Goal: Information Seeking & Learning: Learn about a topic

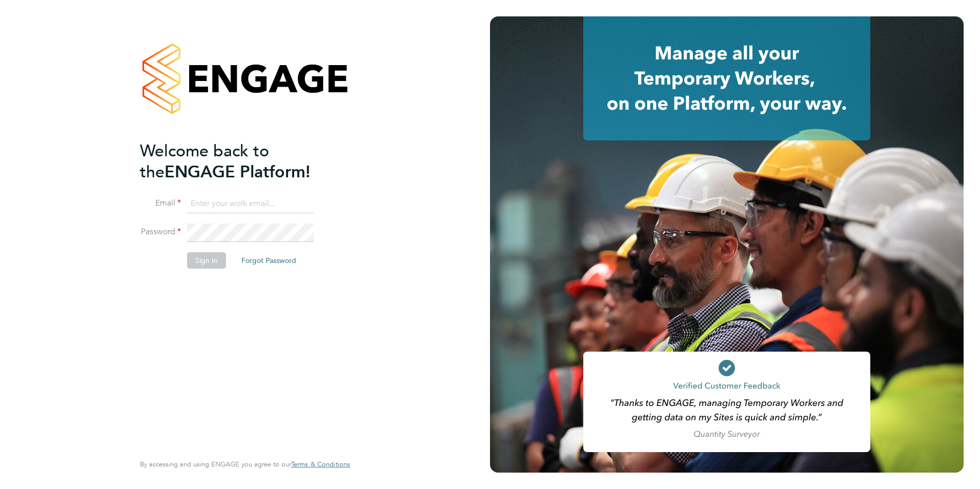
type input "ellis@wearetecrec.com"
click at [196, 258] on button "Sign In" at bounding box center [206, 260] width 39 height 16
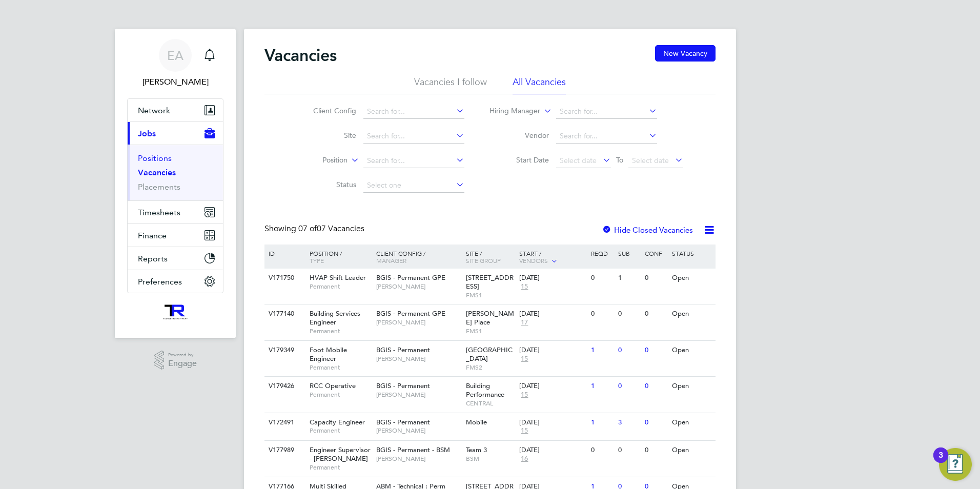
click at [158, 159] on link "Positions" at bounding box center [155, 158] width 34 height 10
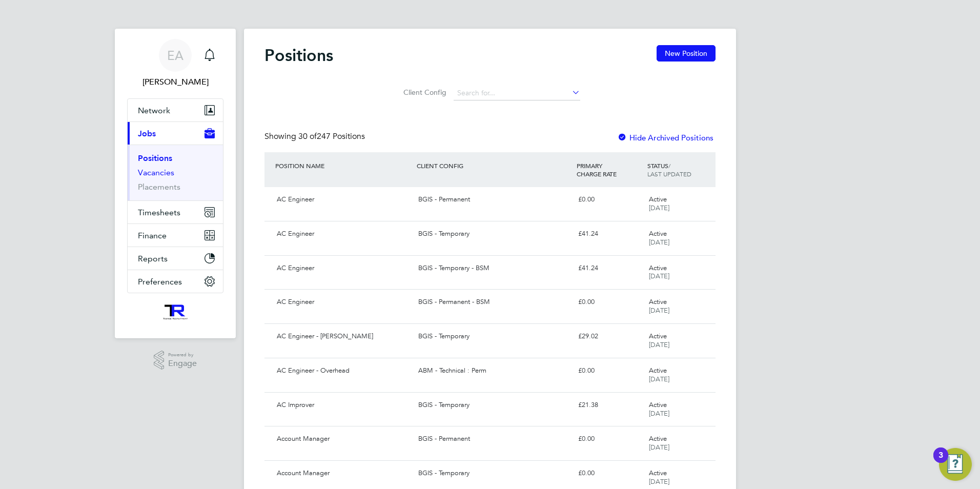
click at [152, 170] on link "Vacancies" at bounding box center [156, 173] width 36 height 10
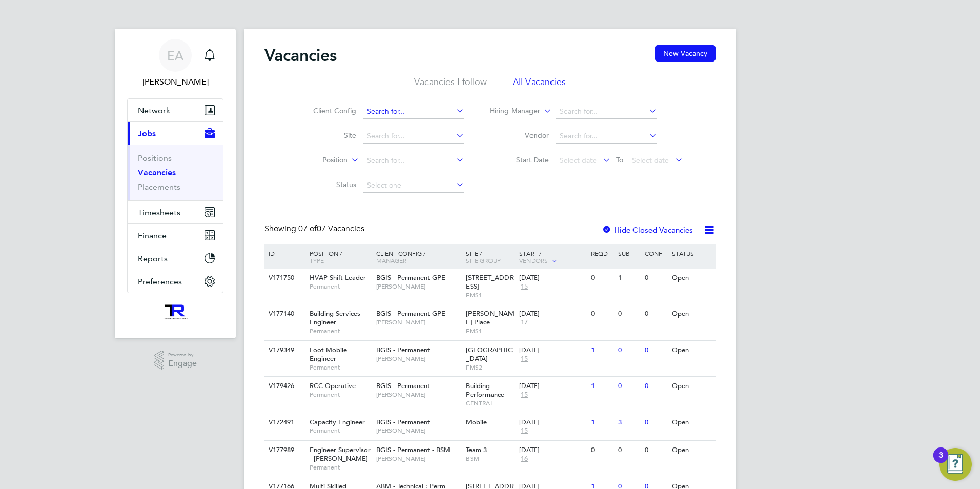
click at [429, 112] on input at bounding box center [413, 112] width 101 height 14
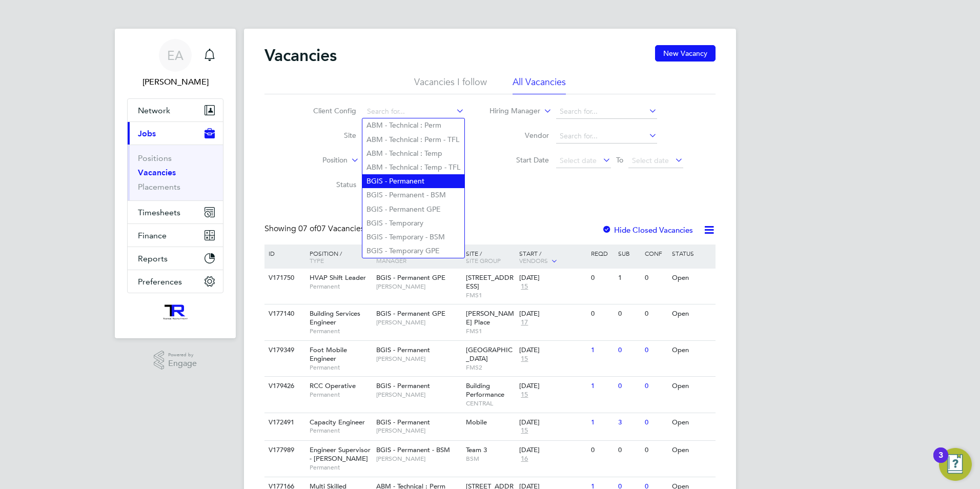
click at [452, 178] on li "BGIS - Permanent" at bounding box center [413, 181] width 102 height 14
type input "BGIS - Permanent"
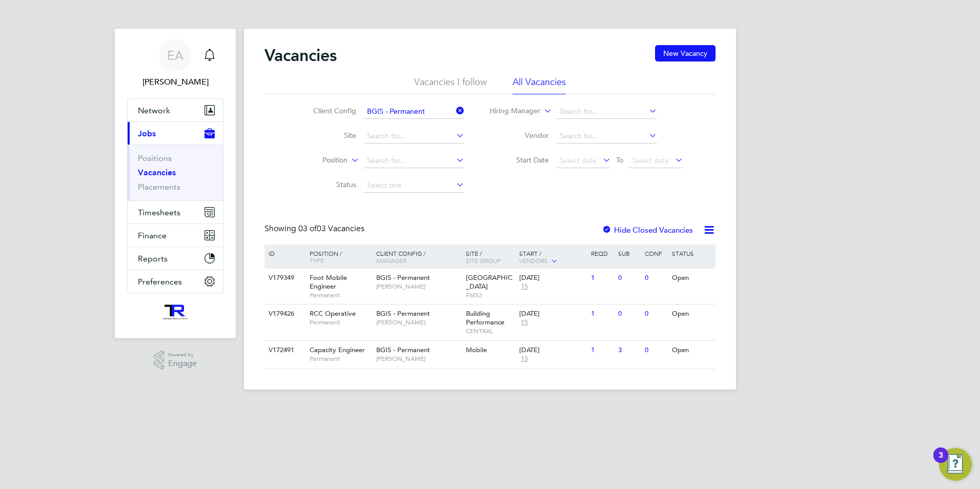
click at [609, 228] on div at bounding box center [607, 230] width 10 height 10
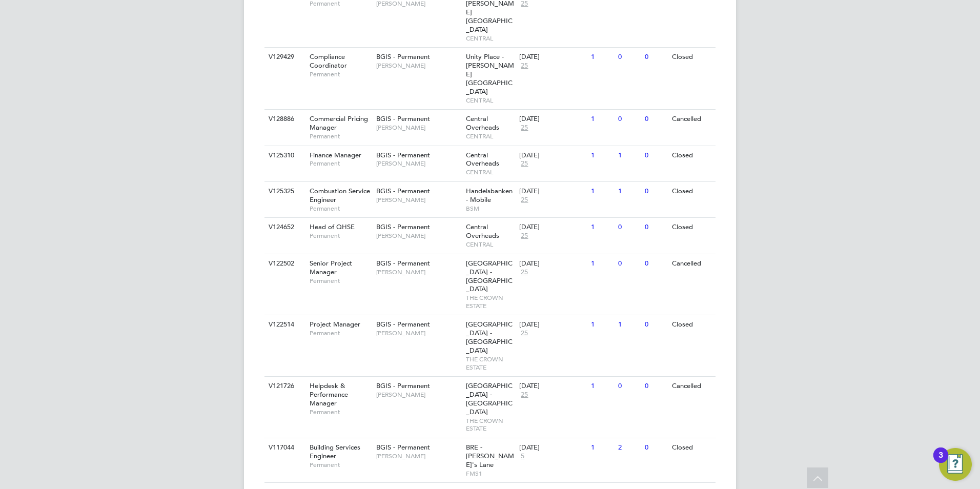
scroll to position [947, 0]
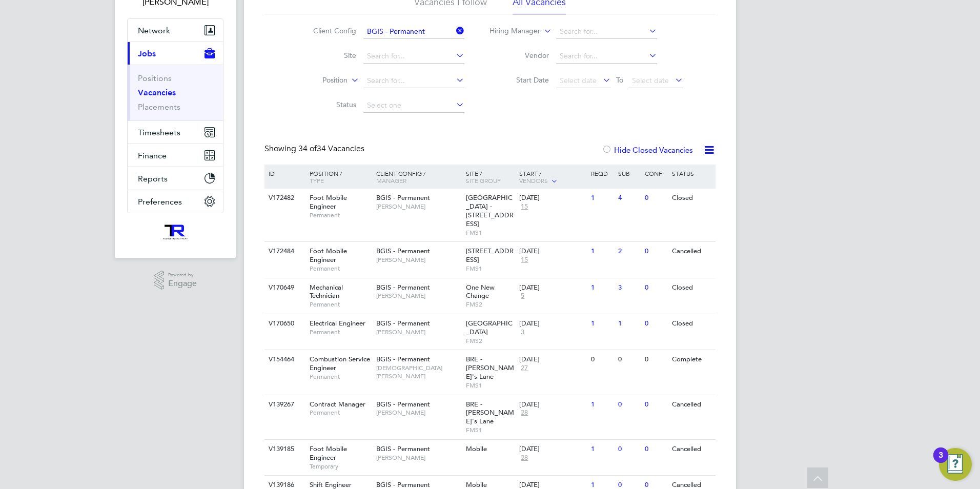
scroll to position [0, 0]
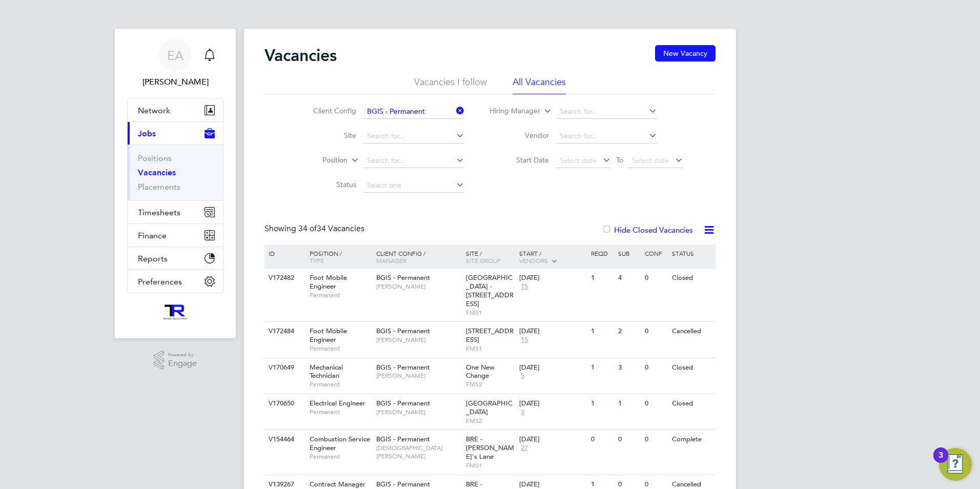
click at [454, 110] on icon at bounding box center [454, 111] width 0 height 14
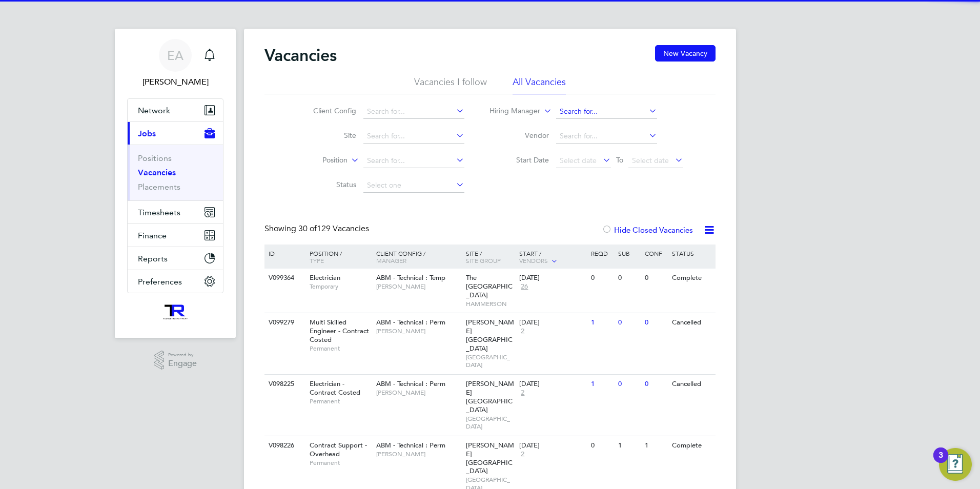
click at [591, 115] on input at bounding box center [606, 112] width 101 height 14
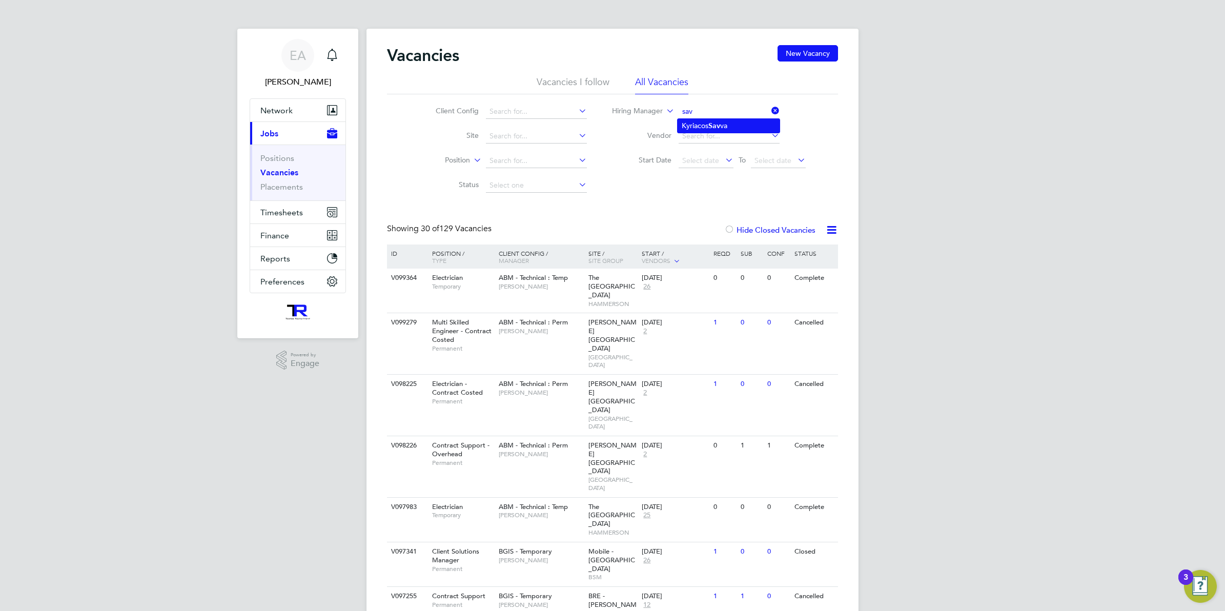
click at [713, 130] on li "Kyriacos Sav va" at bounding box center [728, 126] width 102 height 14
type input "[PERSON_NAME]"
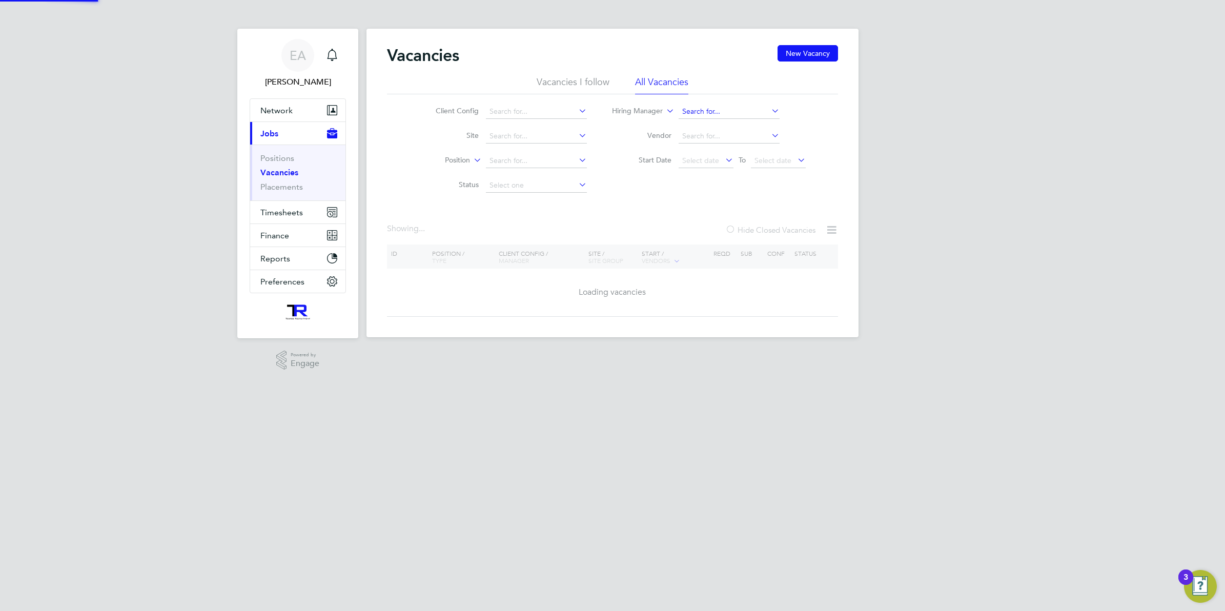
click at [694, 112] on input at bounding box center [728, 112] width 101 height 14
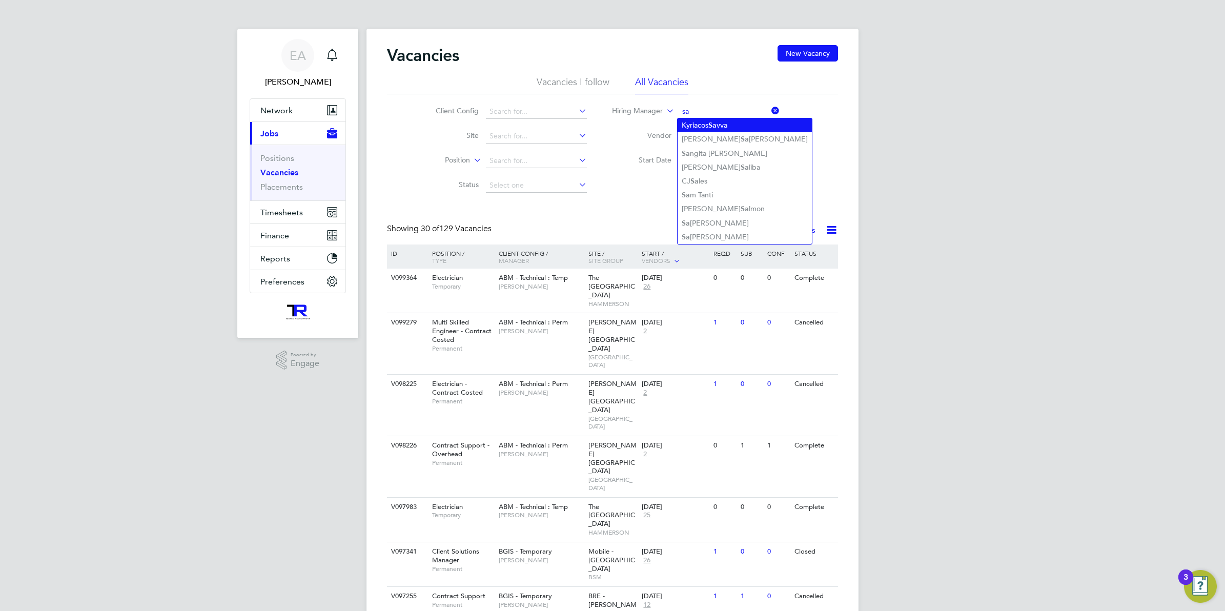
click at [727, 126] on li "Kyriacos Sa vva" at bounding box center [744, 125] width 134 height 14
type input "[PERSON_NAME]"
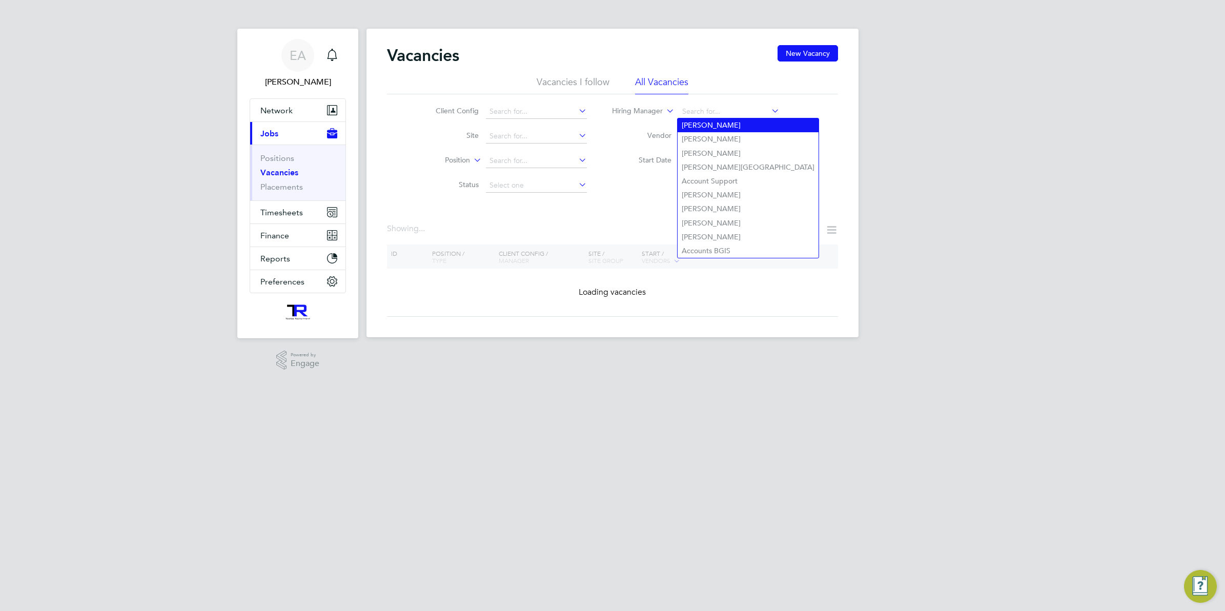
drag, startPoint x: 679, startPoint y: 113, endPoint x: 731, endPoint y: 119, distance: 52.1
click at [731, 119] on div "Vacancies New Vacancy Vacancies I follow All Vacancies Client Config Site Posit…" at bounding box center [612, 183] width 492 height 308
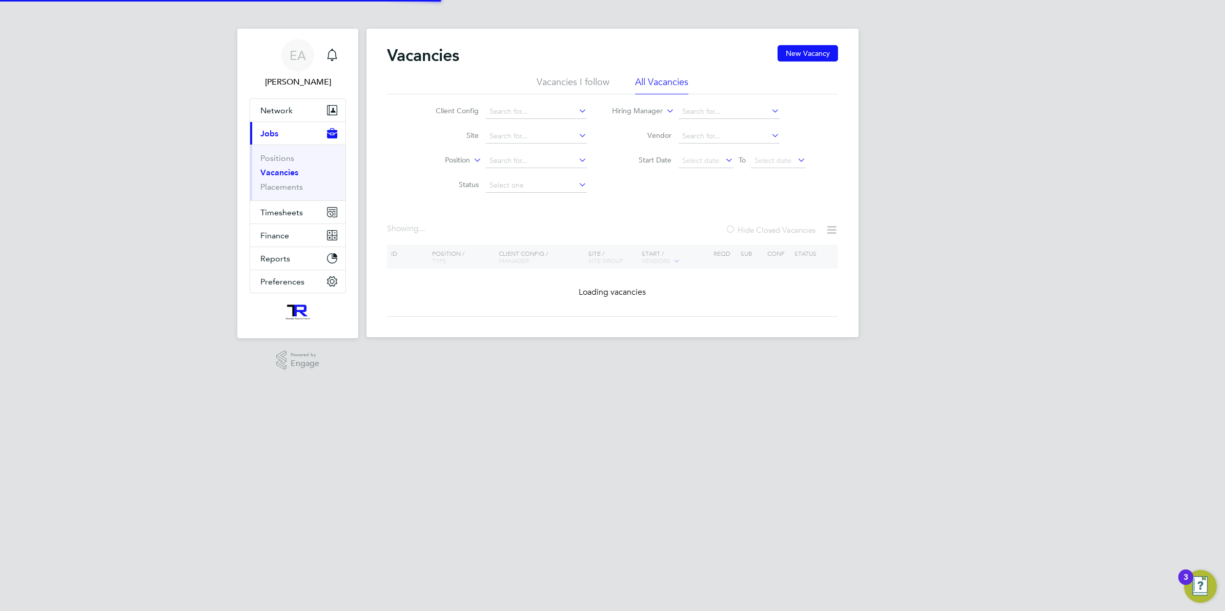
drag, startPoint x: 615, startPoint y: 167, endPoint x: 625, endPoint y: 167, distance: 10.2
click at [616, 167] on li "Start Date Select date To Select date" at bounding box center [709, 161] width 219 height 25
